Goal: Task Accomplishment & Management: Manage account settings

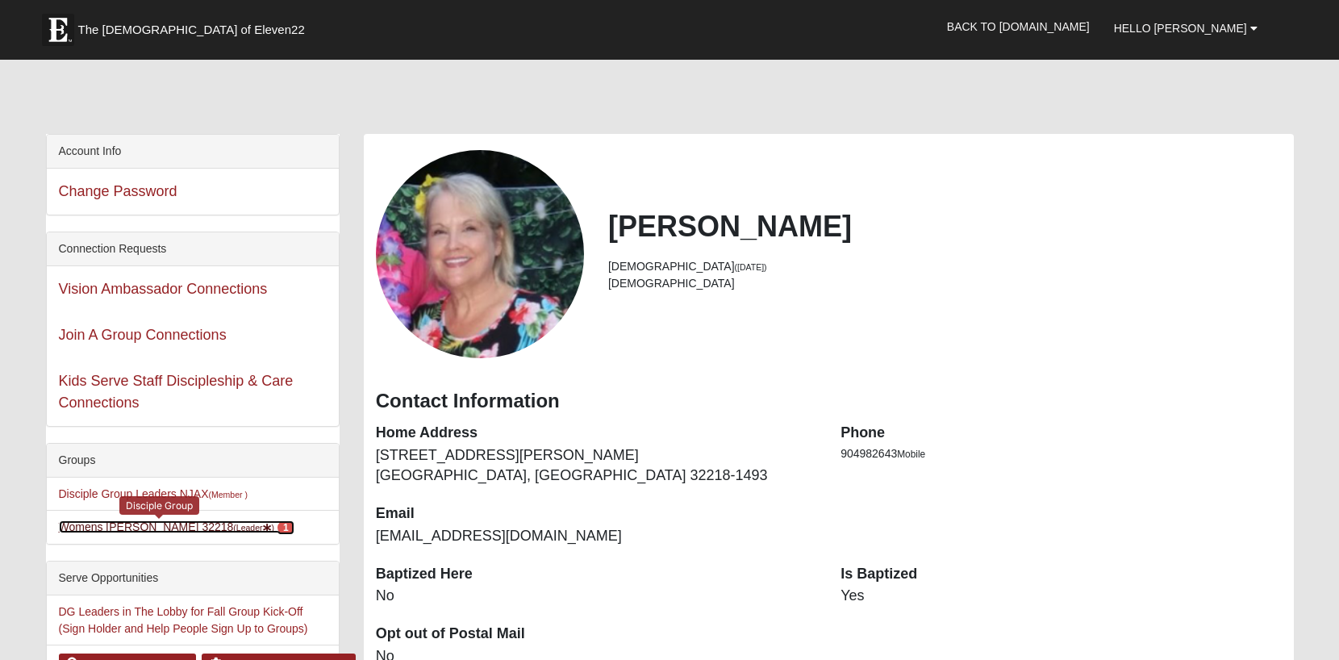
click at [173, 524] on link "Womens Grissinger 32218 (Leader ) 1" at bounding box center [176, 526] width 235 height 13
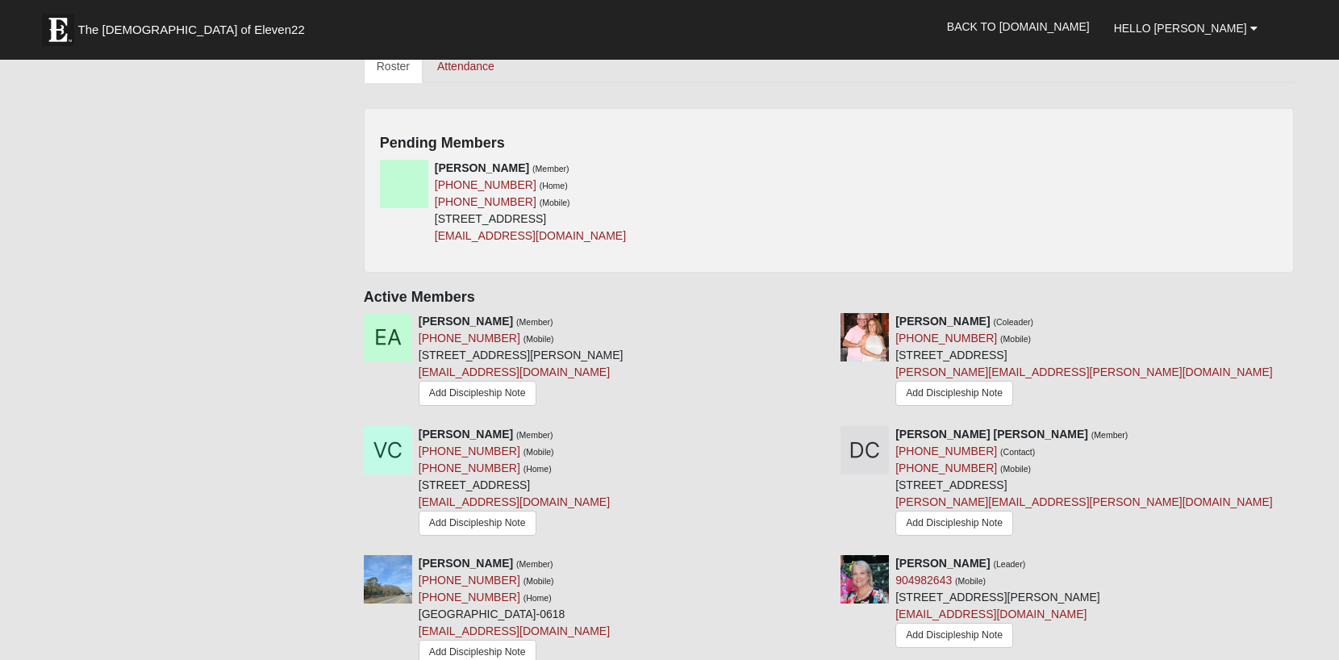
scroll to position [703, 0]
click at [827, 168] on icon at bounding box center [822, 166] width 11 height 11
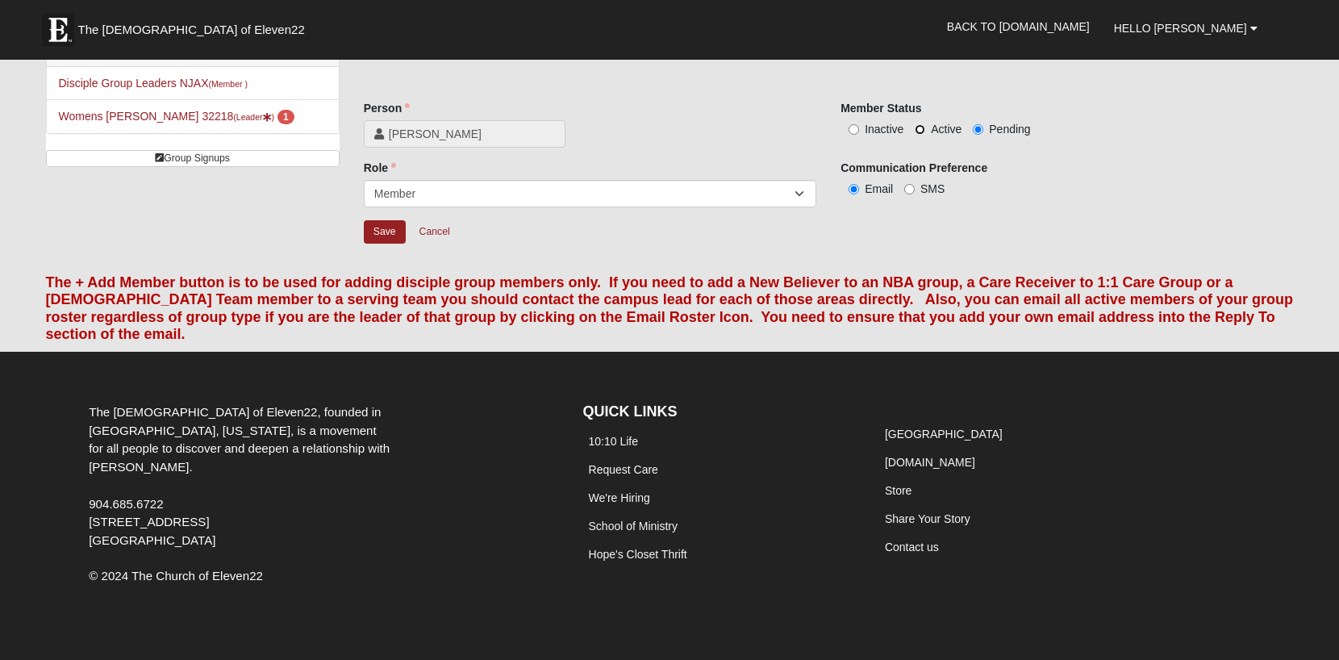
click at [919, 129] on input "Active" at bounding box center [919, 129] width 10 height 10
radio input "true"
click at [398, 232] on input "Save" at bounding box center [385, 231] width 42 height 23
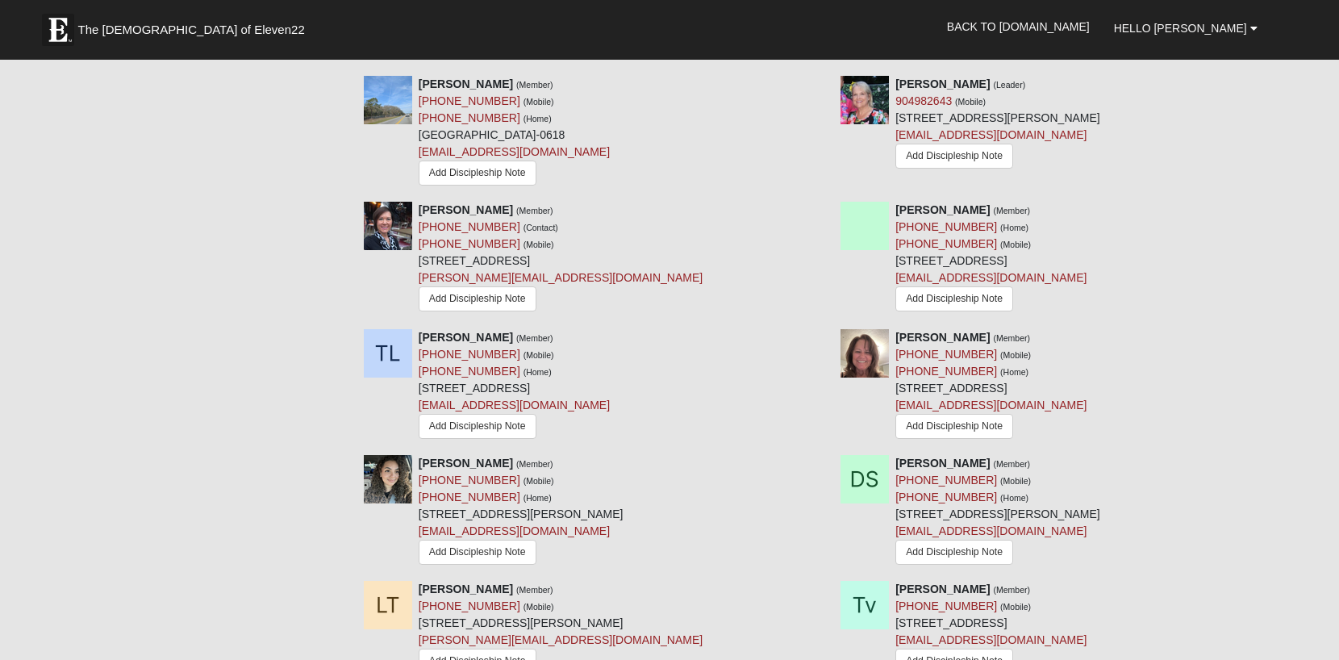
scroll to position [995, 0]
